Goal: Task Accomplishment & Management: Manage account settings

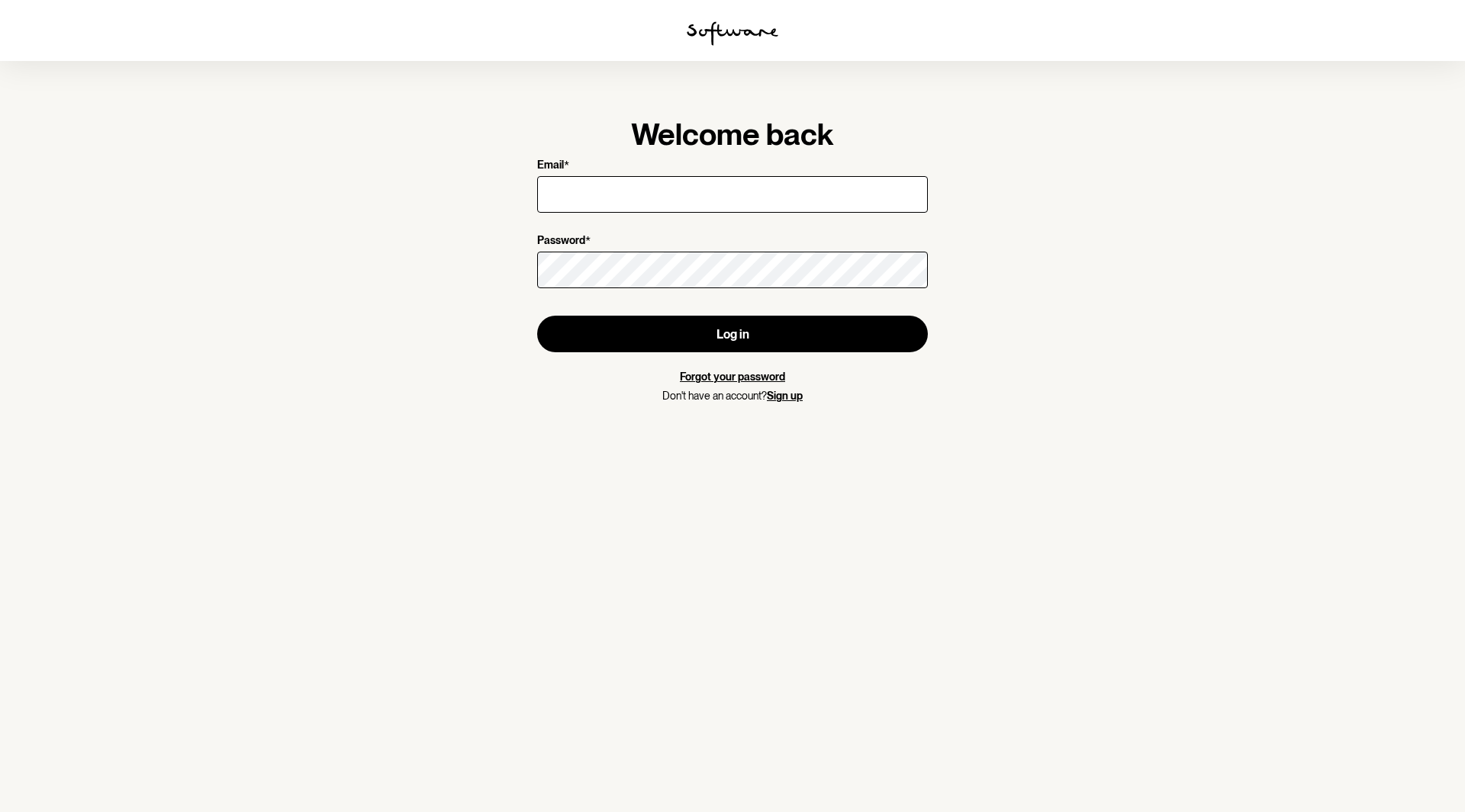
click at [572, 192] on input "Email *" at bounding box center [732, 194] width 390 height 37
type input "[PERSON_NAME][EMAIL_ADDRESS][PERSON_NAME][DOMAIN_NAME]"
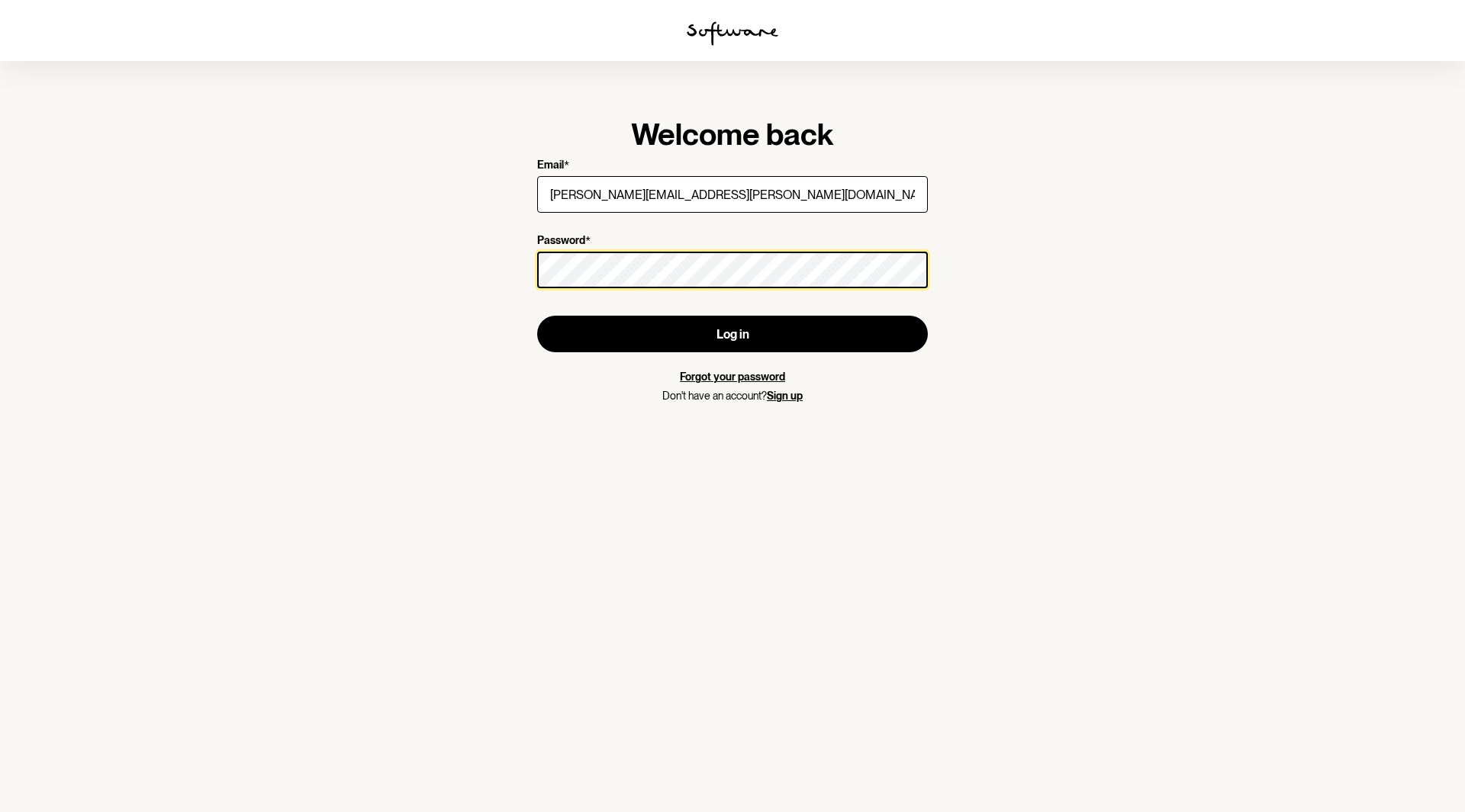
click at [537, 315] on button "Log in" at bounding box center [732, 333] width 390 height 37
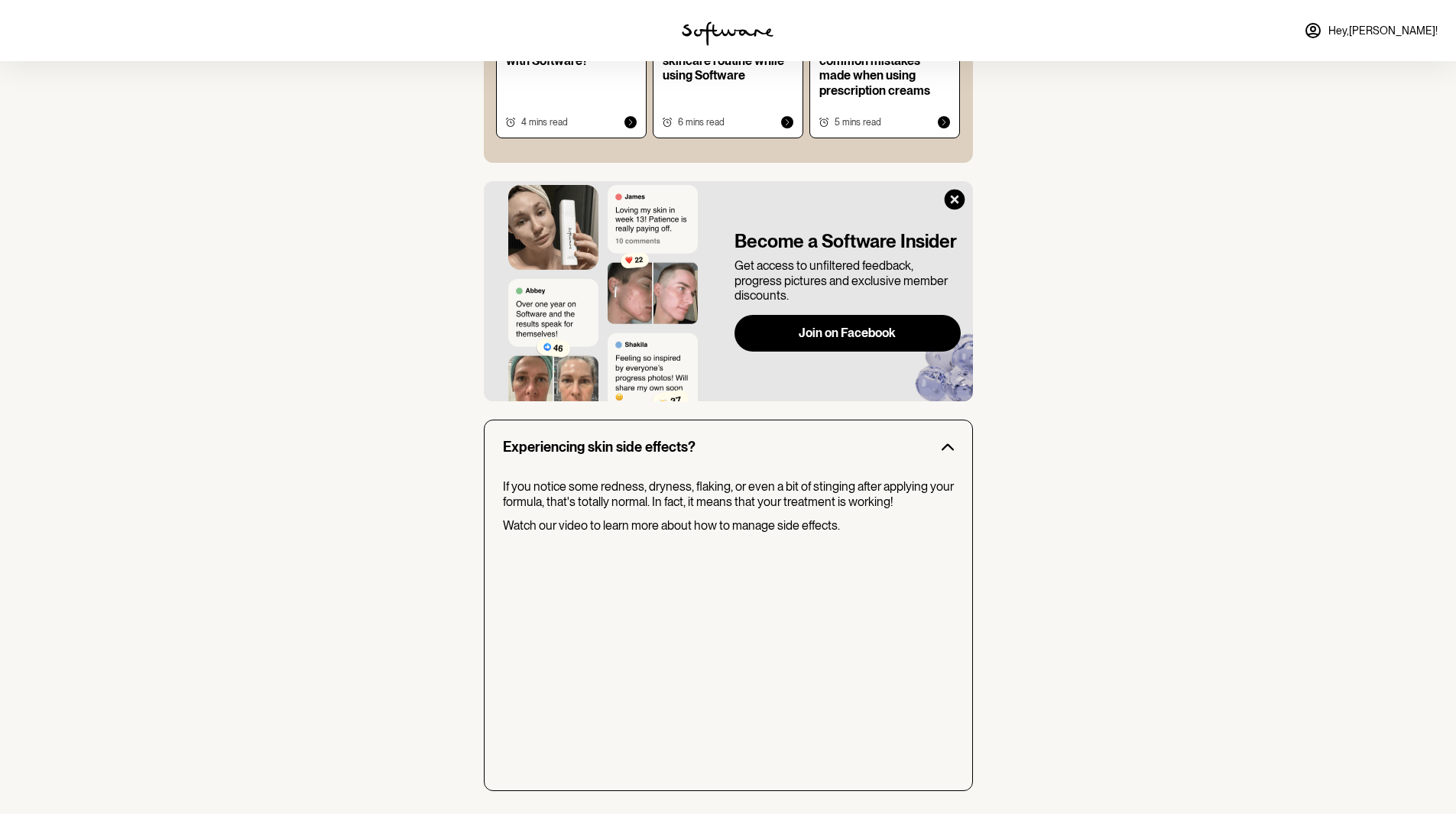
scroll to position [958, 0]
